Goal: Task Accomplishment & Management: Complete application form

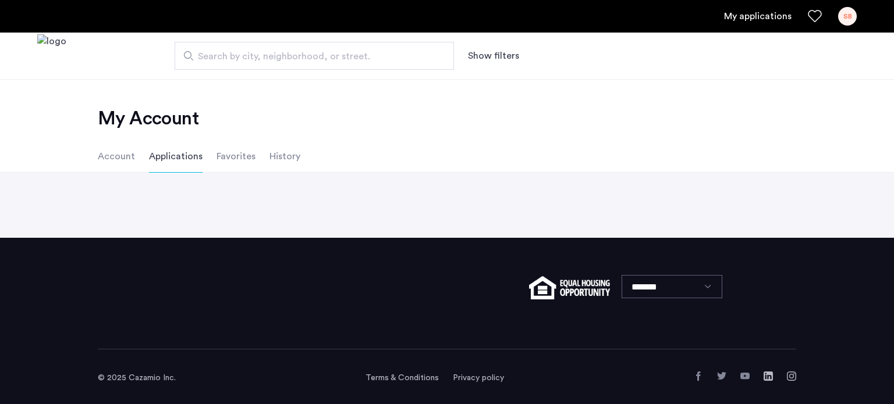
click at [180, 196] on div "Back page 1 / 1 You're on page 1 Next page" at bounding box center [447, 205] width 894 height 65
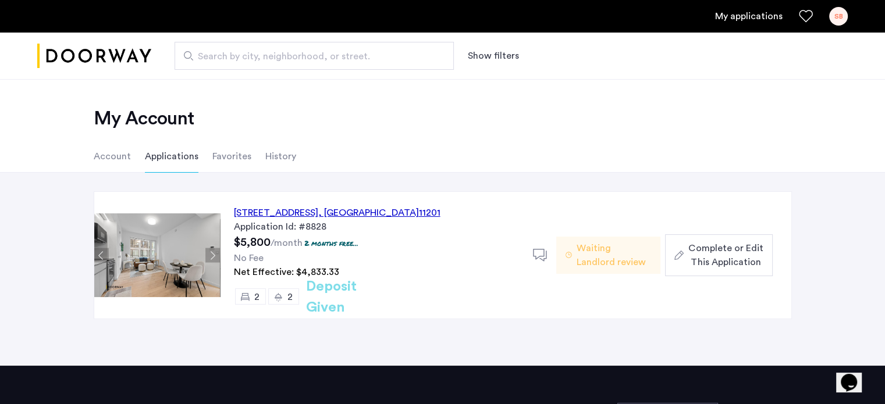
click at [293, 210] on div "127 Concord Street, Unit 9C, Brooklyn , NY 11201" at bounding box center [337, 213] width 207 height 14
click at [702, 258] on span "Complete or Edit This Application" at bounding box center [725, 255] width 74 height 28
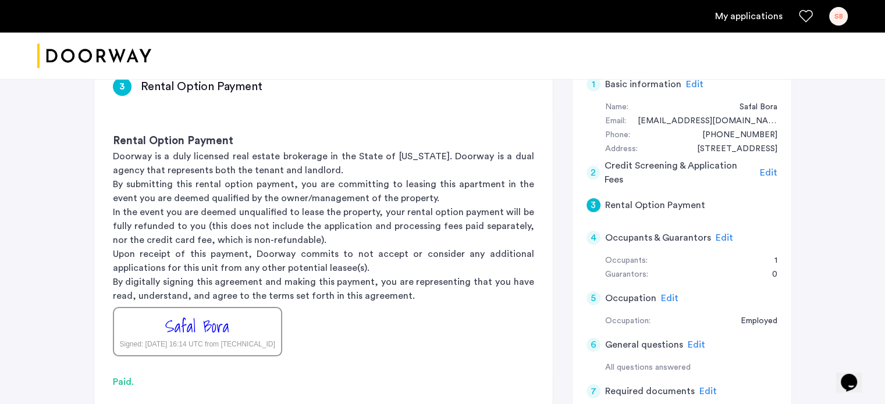
scroll to position [106, 0]
